Goal: Task Accomplishment & Management: Manage account settings

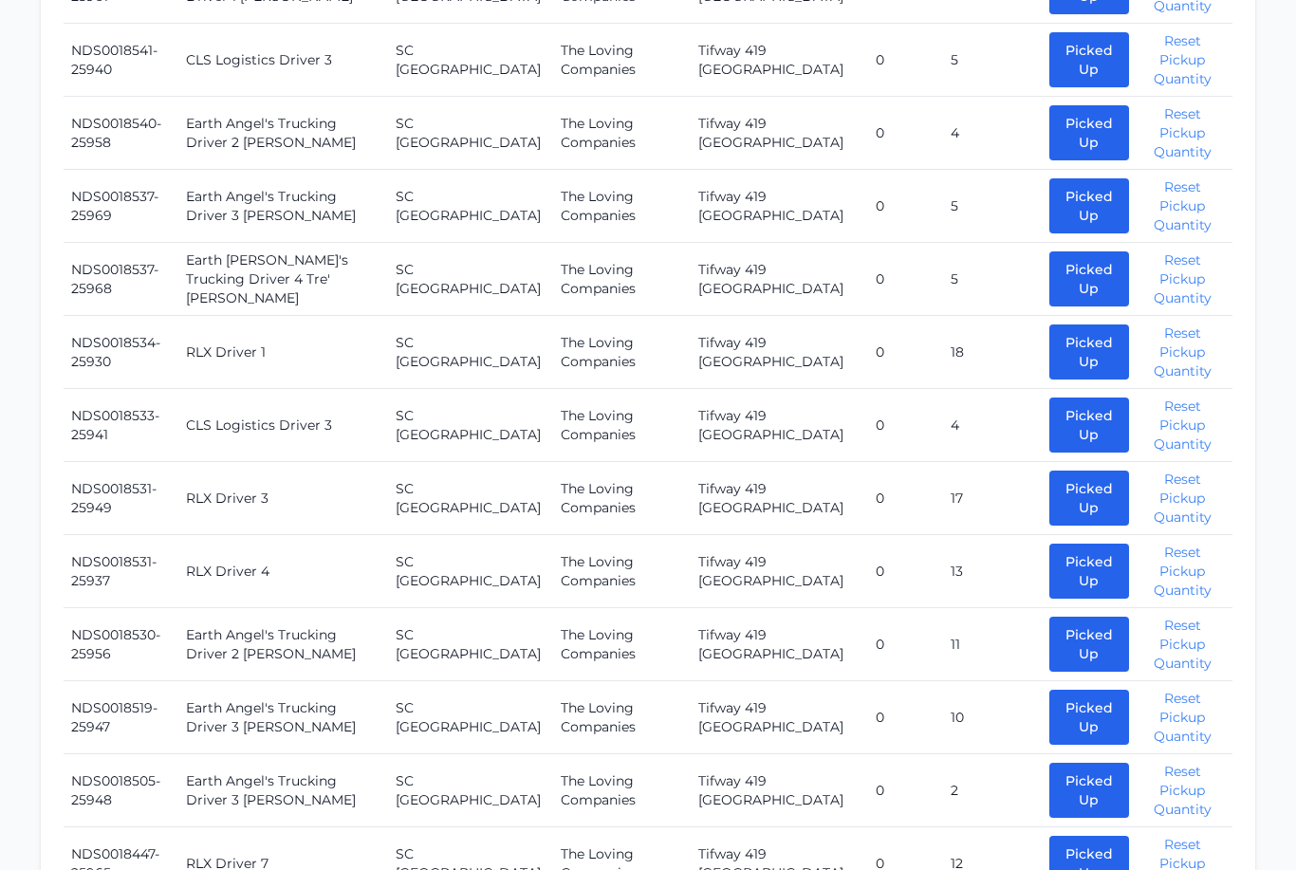
scroll to position [1412, 0]
click at [1055, 617] on button "Picked Up" at bounding box center [1090, 644] width 80 height 55
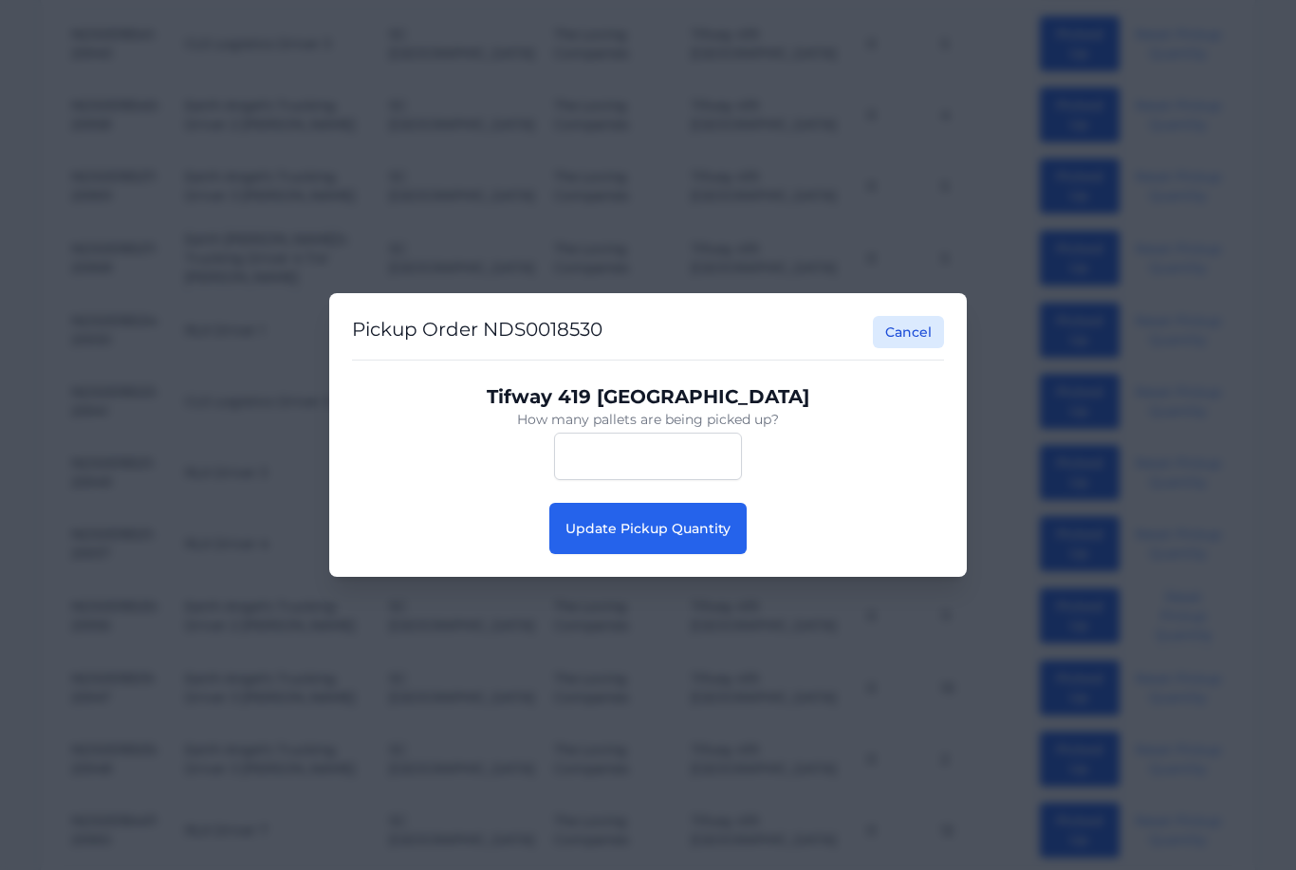
click at [671, 537] on span "Update Pickup Quantity" at bounding box center [648, 528] width 165 height 17
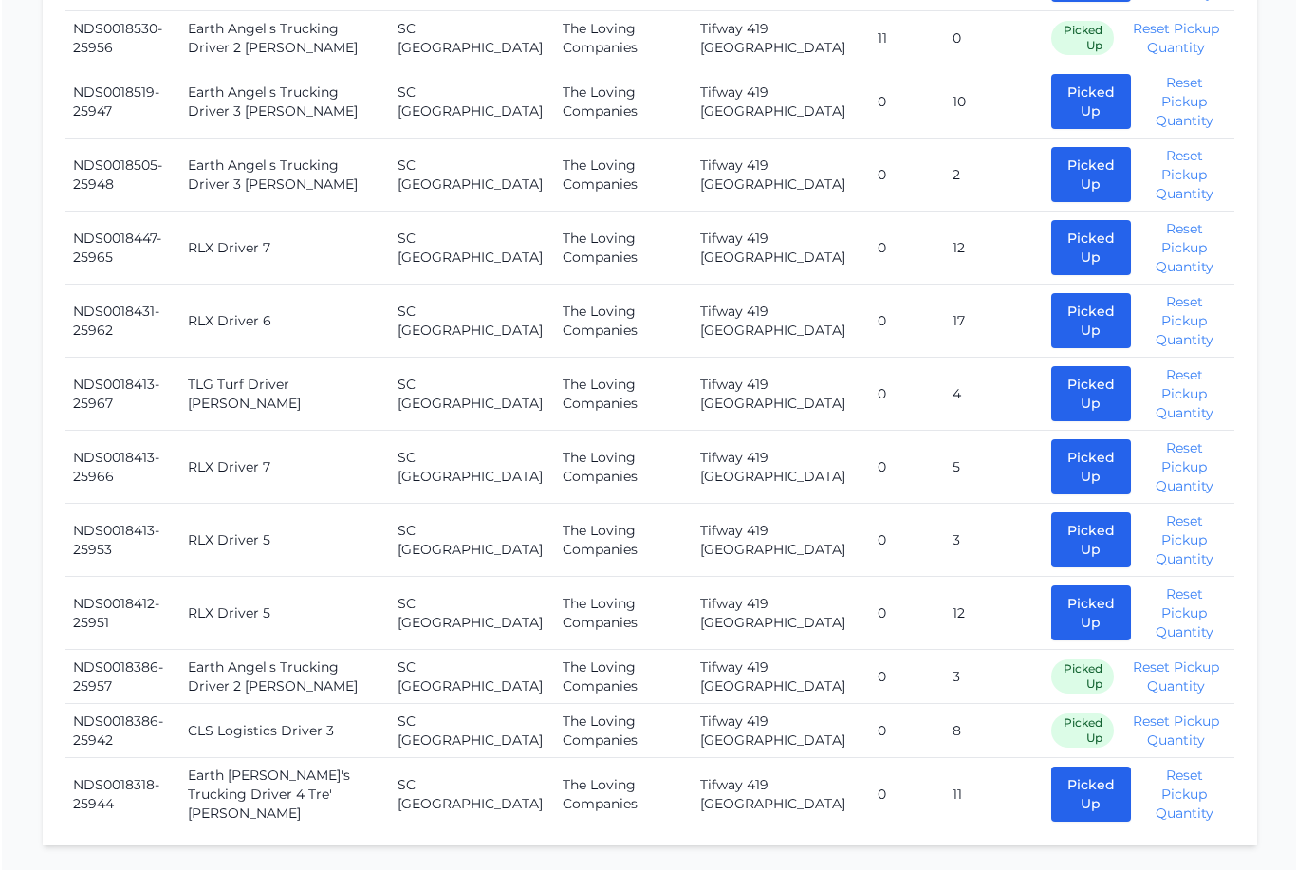
scroll to position [2008, 0]
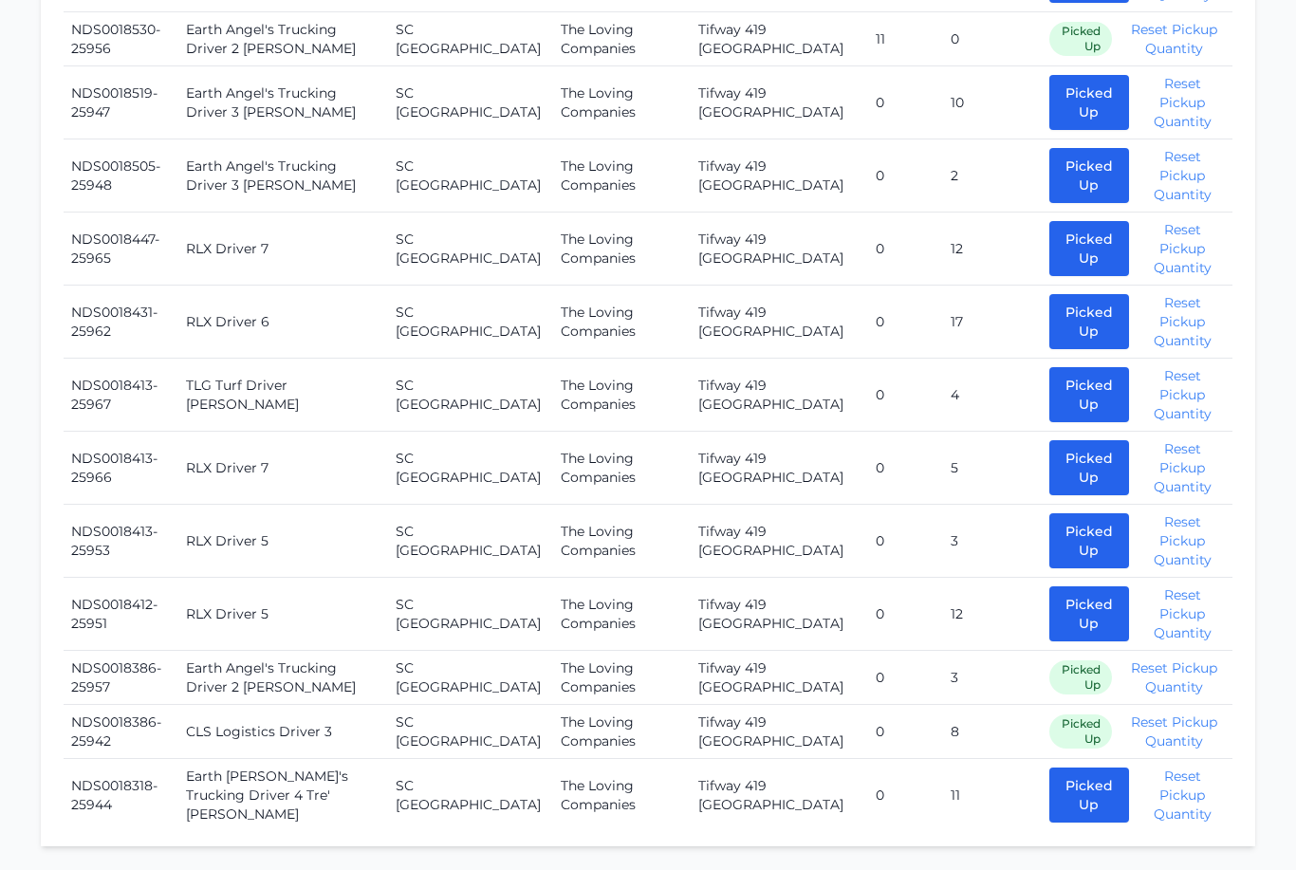
click at [1143, 713] on button "Reset Pickup Quantity" at bounding box center [1175, 732] width 102 height 38
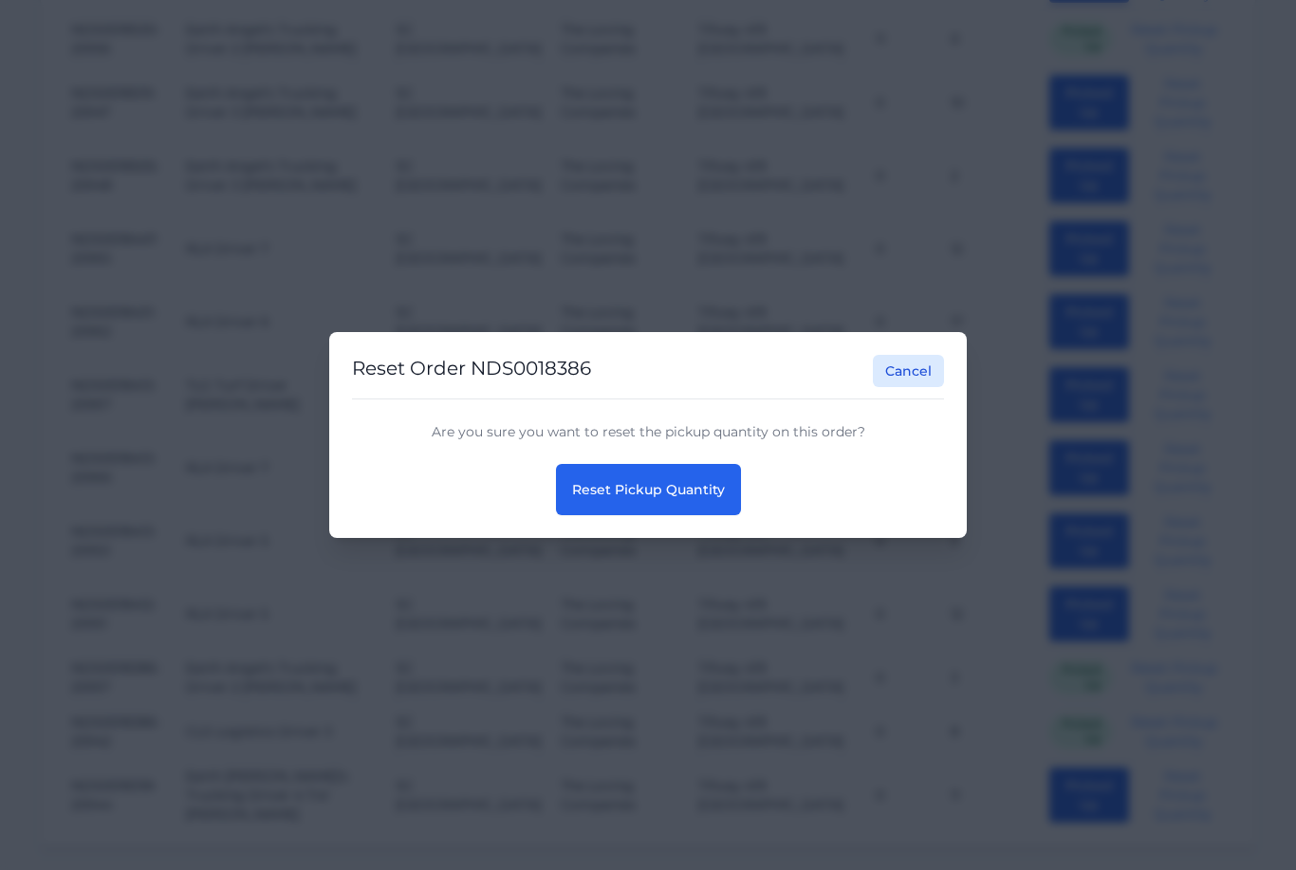
click at [662, 498] on span "Reset Pickup Quantity" at bounding box center [648, 489] width 153 height 17
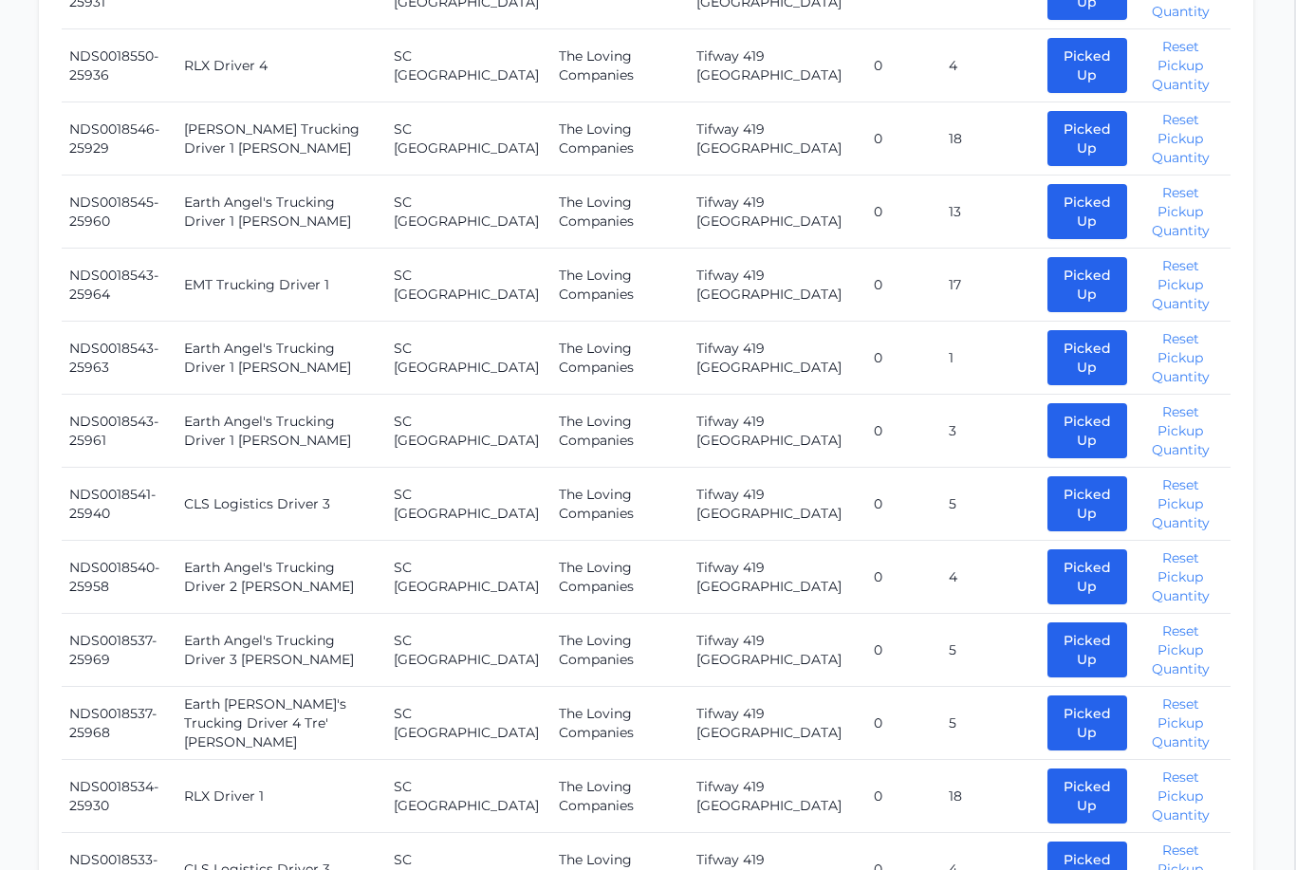
scroll to position [964, 1]
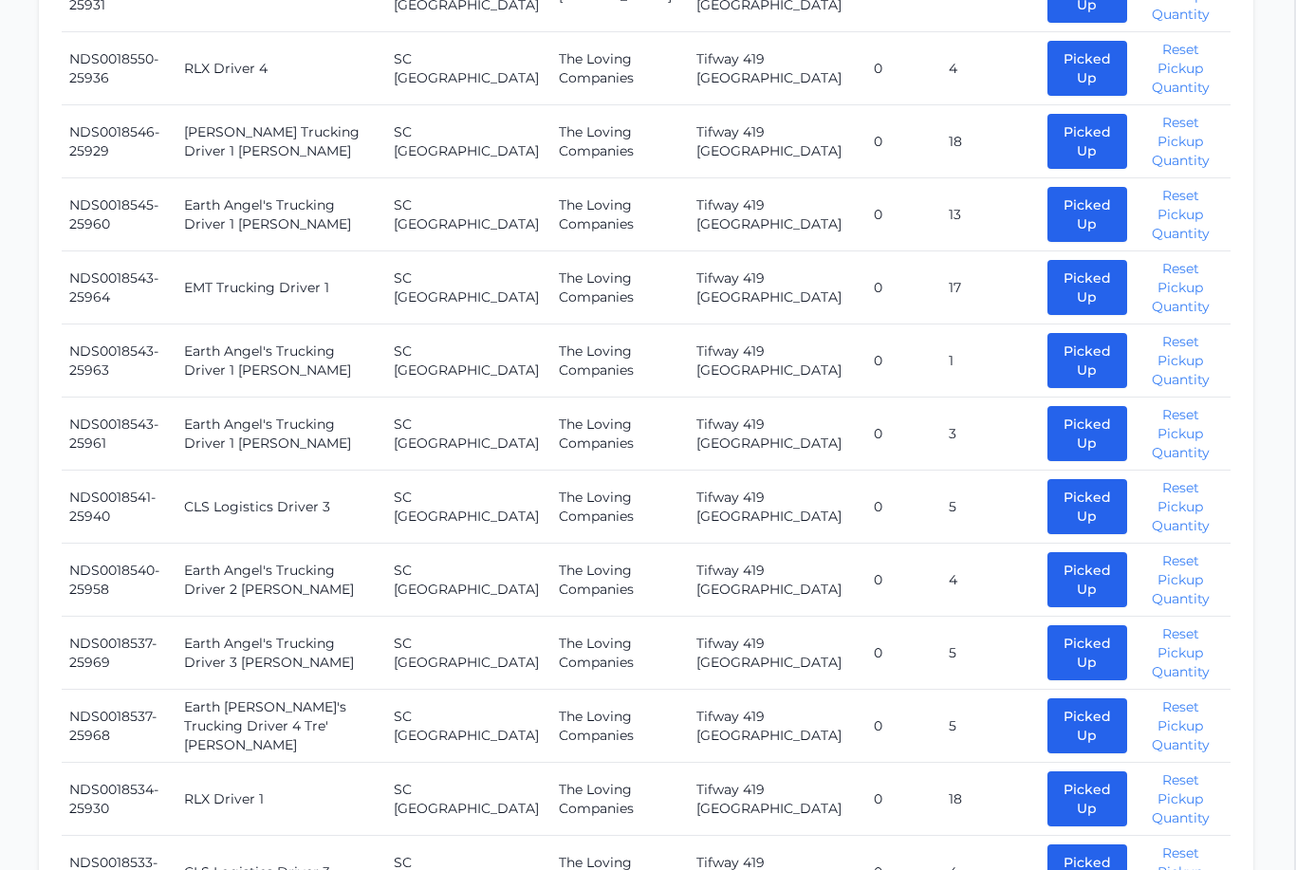
click at [1110, 545] on td "Picked Up Pickup Order NDS0018540 Cancel Tifway 419 Bermuda How many pallets ar…" at bounding box center [1136, 581] width 191 height 73
click at [1049, 582] on button "Picked Up" at bounding box center [1089, 580] width 80 height 55
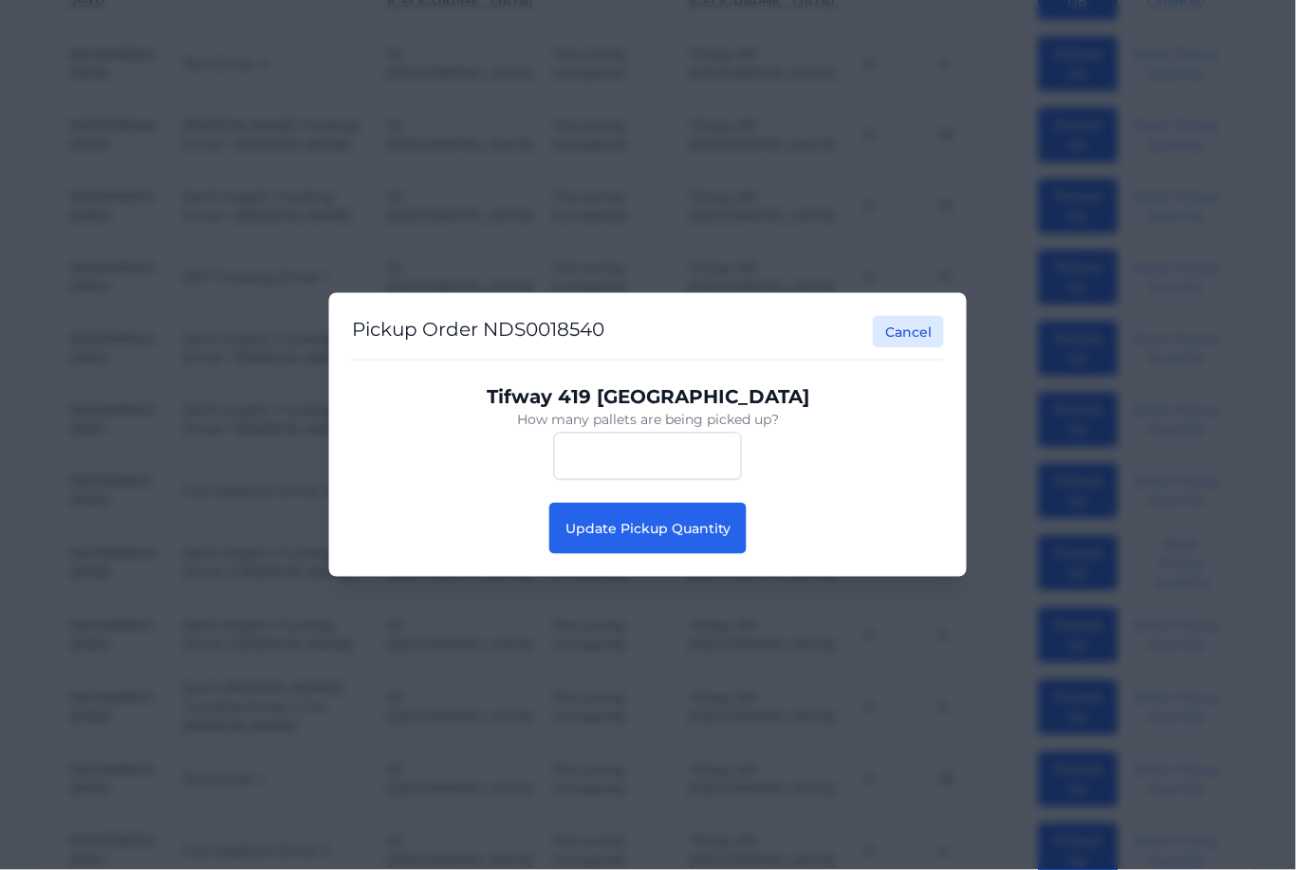
scroll to position [965, 2]
click at [659, 543] on button "Update Pickup Quantity" at bounding box center [648, 528] width 197 height 51
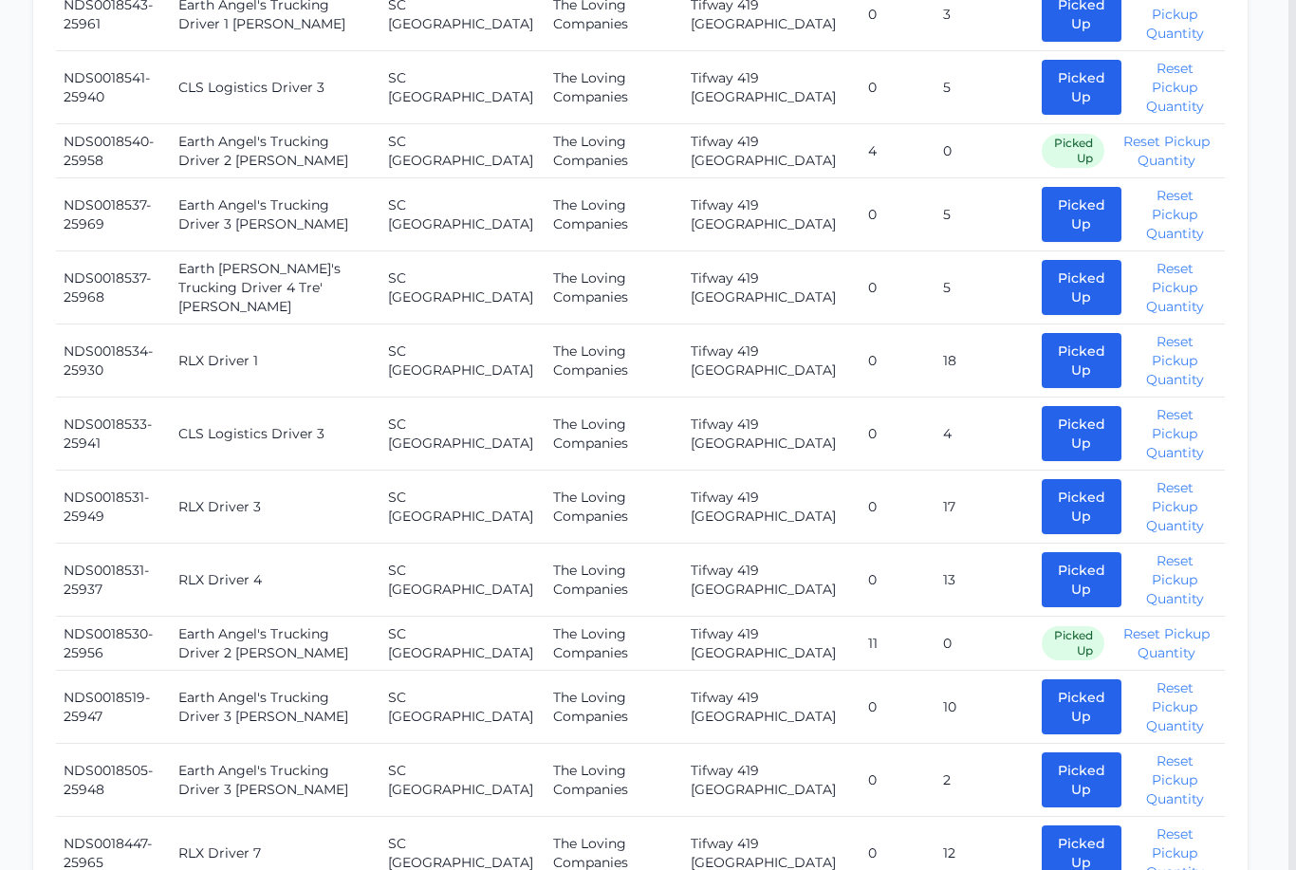
scroll to position [1393, 8]
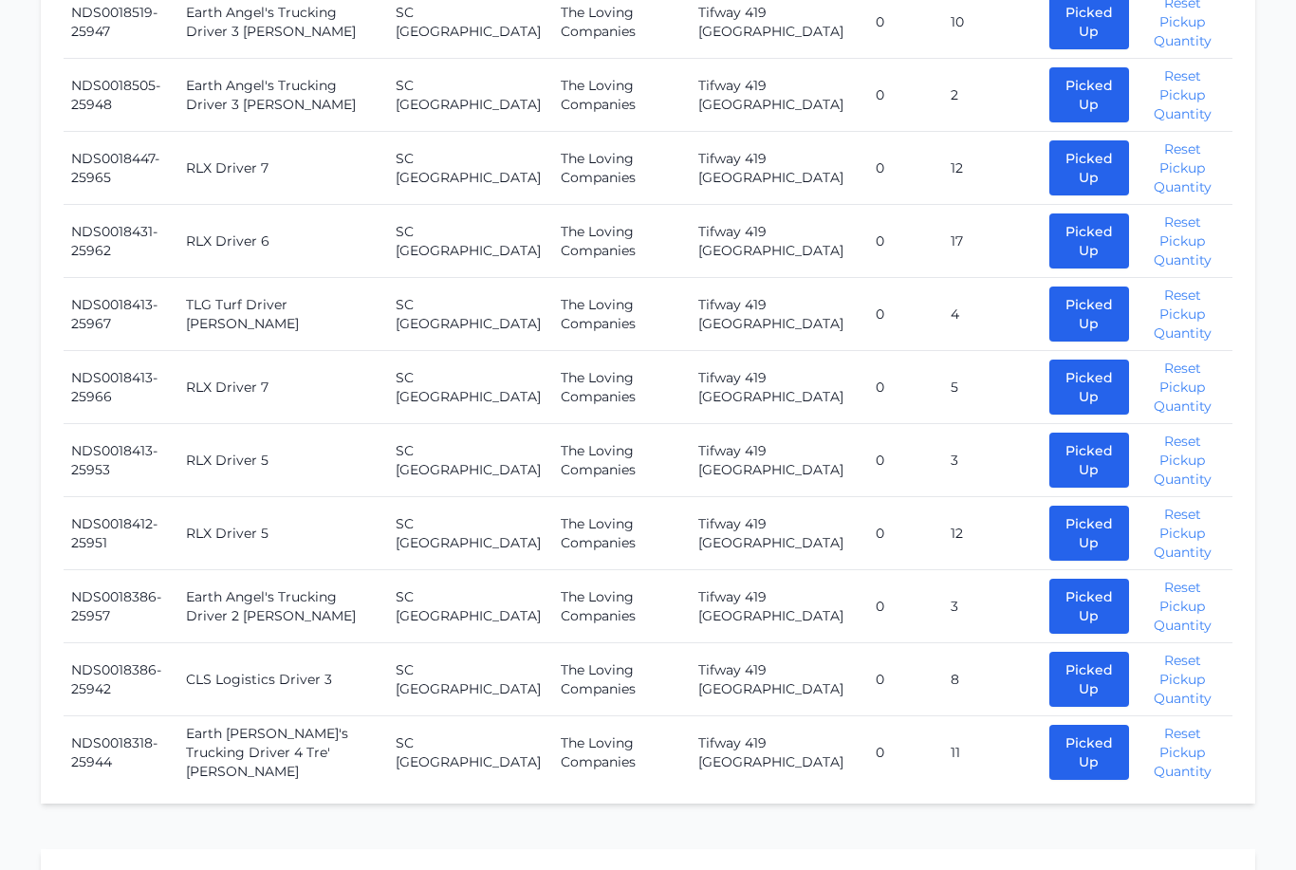
click at [1050, 580] on button "Picked Up" at bounding box center [1090, 607] width 80 height 55
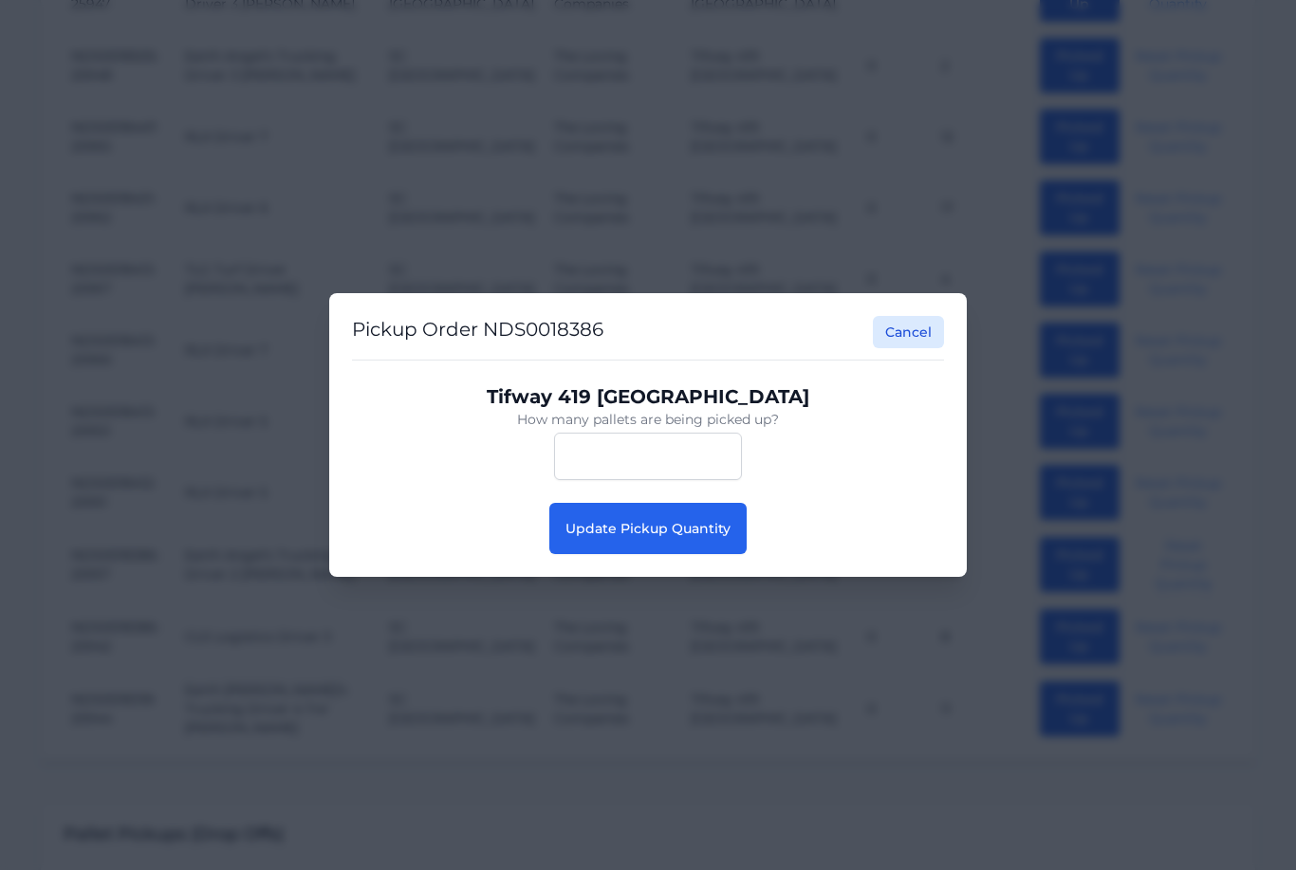
click at [638, 554] on button "Update Pickup Quantity" at bounding box center [648, 528] width 197 height 51
